Goal: Find specific page/section: Find specific page/section

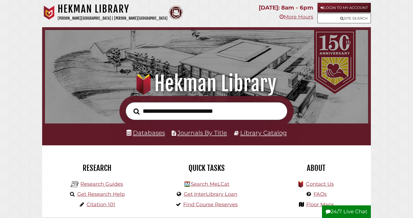
scroll to position [107, 320]
click at [160, 134] on link "Databases" at bounding box center [145, 132] width 38 height 7
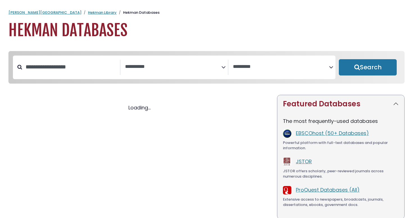
select select "Database Subject Filter"
select select "Database Vendors Filter"
select select "Database Subject Filter"
select select "Database Vendors Filter"
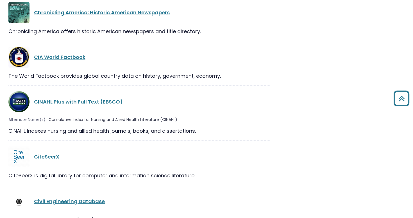
scroll to position [2664, 0]
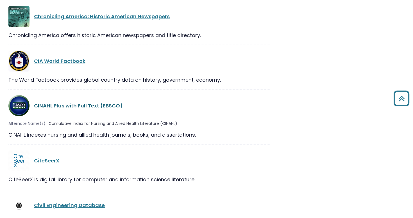
click at [95, 102] on link "CINAHL Plus with Full Text (EBSCO)" at bounding box center [78, 105] width 89 height 7
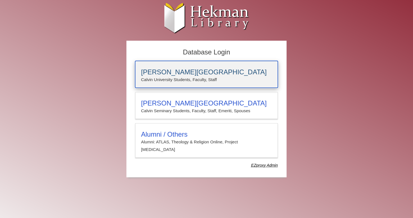
click at [178, 80] on p "Calvin University Students, Faculty, Staff" at bounding box center [206, 79] width 131 height 7
